Goal: Navigation & Orientation: Find specific page/section

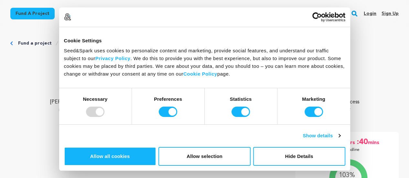
click at [350, 83] on div "Consent Details [#IABV2SETTINGS#] About Cookie Settings Seed&Spark uses cookies…" at bounding box center [204, 88] width 291 height 163
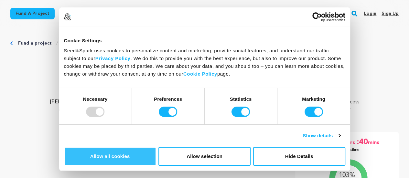
click at [156, 147] on button "Allow all cookies" at bounding box center [110, 156] width 92 height 19
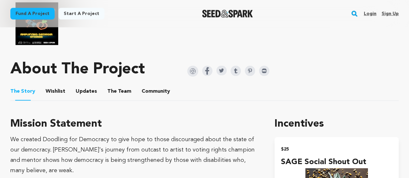
scroll to position [366, 0]
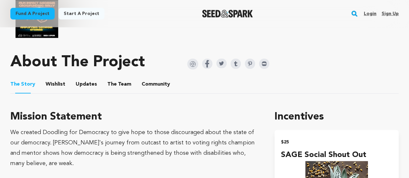
click at [52, 83] on button "Wishlist" at bounding box center [56, 86] width 16 height 16
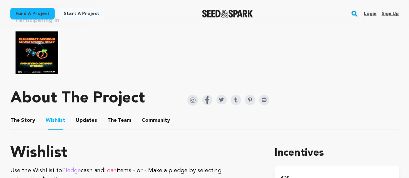
scroll to position [331, 0]
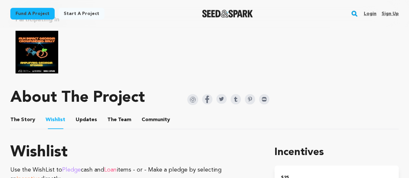
click at [23, 118] on button "The Story" at bounding box center [23, 121] width 16 height 16
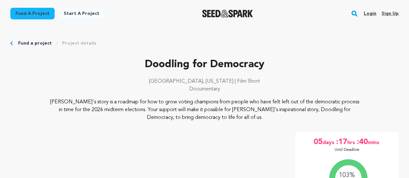
click at [77, 14] on link "Start a project" at bounding box center [81, 14] width 46 height 12
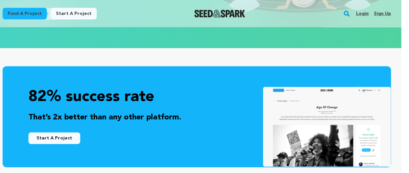
scroll to position [0, 8]
